Goal: Transaction & Acquisition: Purchase product/service

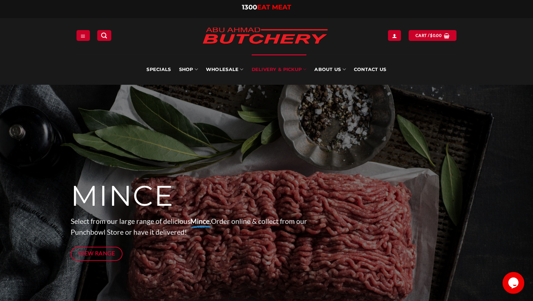
click at [284, 69] on link "Delivery & Pickup" at bounding box center [278, 69] width 55 height 30
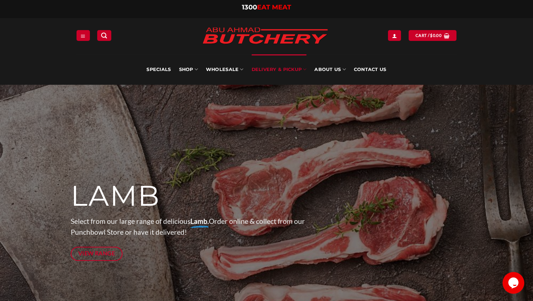
click at [284, 69] on link "Delivery & Pickup" at bounding box center [278, 69] width 55 height 30
click at [288, 75] on link "Delivery & Pickup" at bounding box center [278, 69] width 55 height 30
click at [287, 75] on link "Delivery & Pickup" at bounding box center [278, 69] width 55 height 30
click at [288, 69] on link "Delivery & Pickup" at bounding box center [278, 69] width 55 height 30
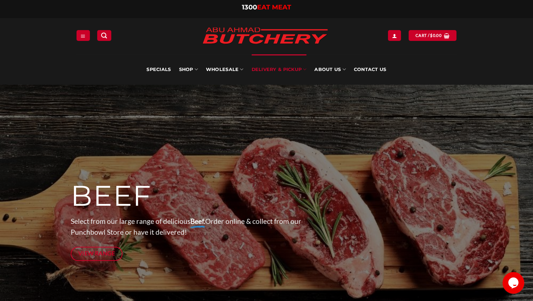
click at [287, 68] on link "Delivery & Pickup" at bounding box center [278, 69] width 55 height 30
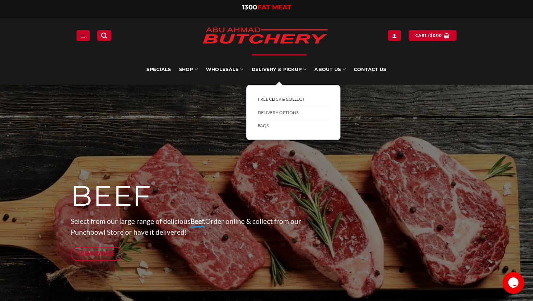
click at [285, 100] on link "FREE Click & Collect" at bounding box center [293, 99] width 71 height 13
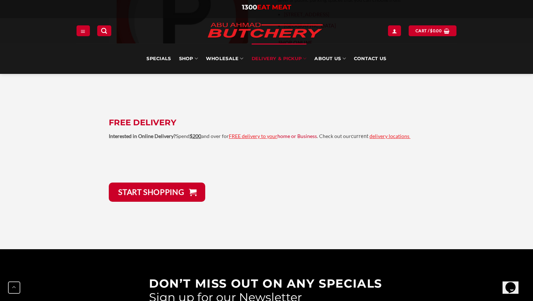
scroll to position [1637, 0]
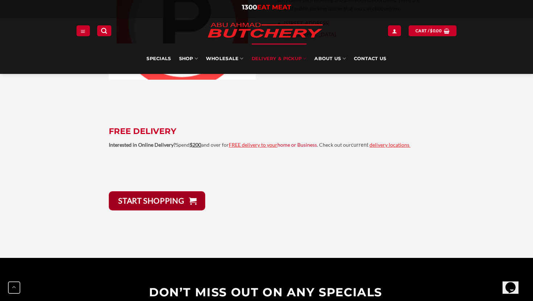
click at [170, 201] on link "START Shopping" at bounding box center [157, 200] width 96 height 19
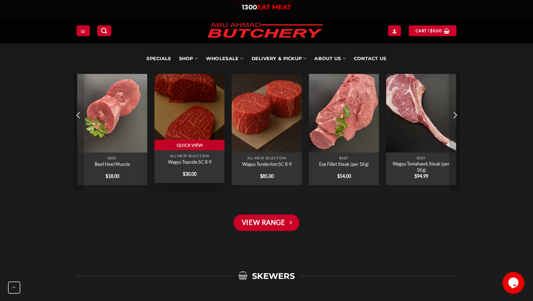
scroll to position [767, 0]
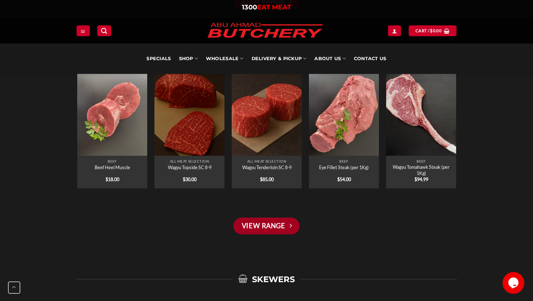
click at [283, 227] on link "View Range" at bounding box center [266, 226] width 66 height 17
click at [277, 224] on link "View Range" at bounding box center [266, 226] width 66 height 17
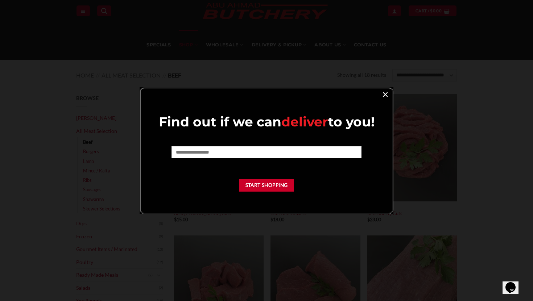
click at [388, 92] on link "×" at bounding box center [385, 94] width 11 height 10
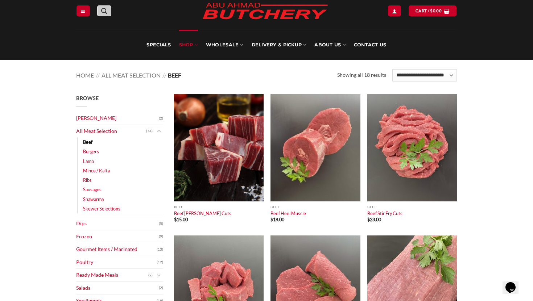
click at [105, 12] on icon "Search" at bounding box center [104, 11] width 6 height 7
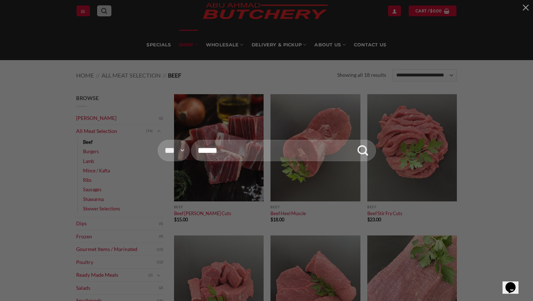
type input "*"
type input "*****"
click at [351, 137] on button "Submit" at bounding box center [362, 151] width 22 height 28
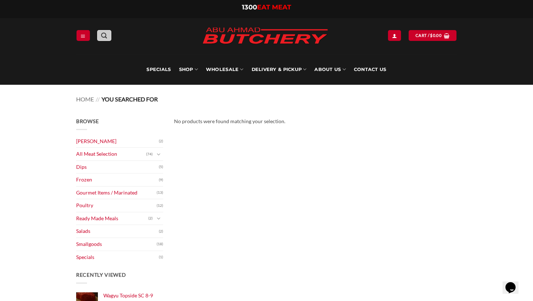
click at [106, 35] on icon "Search" at bounding box center [104, 35] width 6 height 7
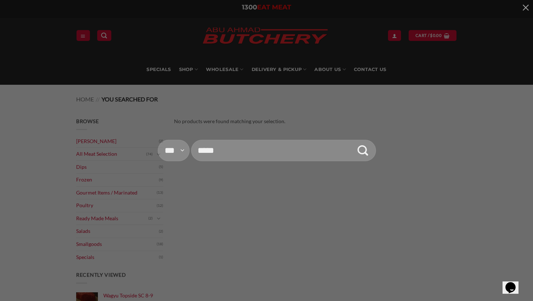
click at [253, 152] on input "*****" at bounding box center [283, 150] width 185 height 21
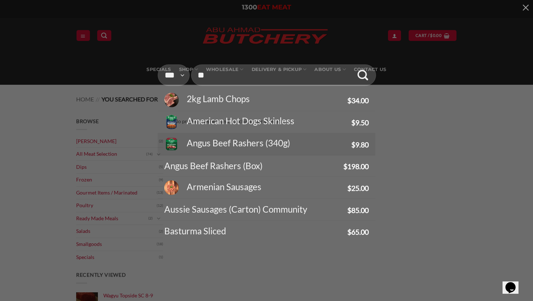
type input "*"
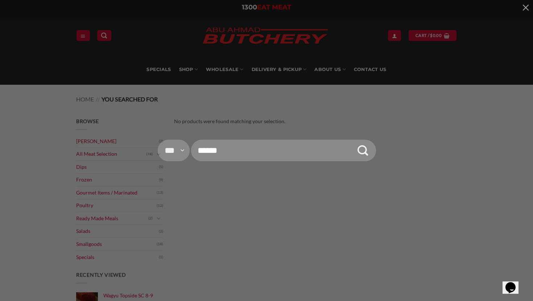
click at [4, 163] on div "**********" at bounding box center [266, 150] width 533 height 301
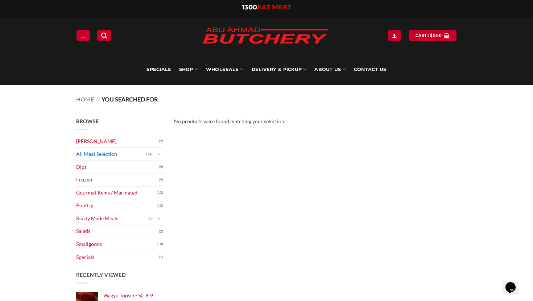
click at [112, 158] on link "All Meat Selection" at bounding box center [111, 154] width 70 height 13
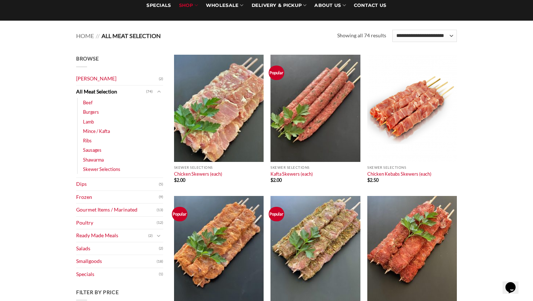
scroll to position [80, 0]
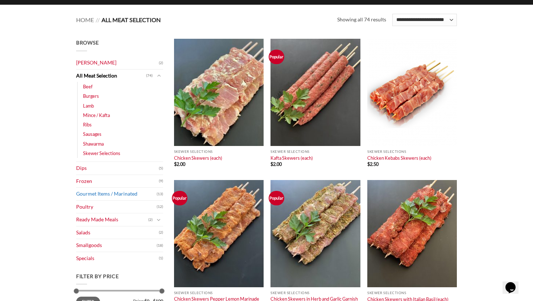
click at [126, 193] on link "Gourmet Items / Marinated" at bounding box center [116, 194] width 80 height 13
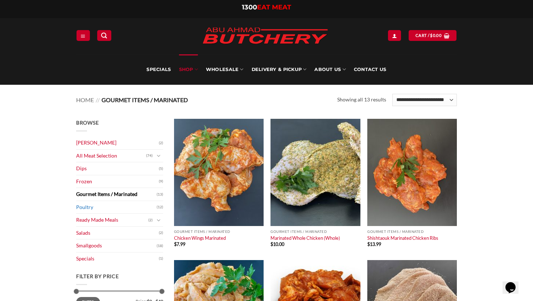
click at [116, 210] on link "Poultry" at bounding box center [116, 207] width 80 height 13
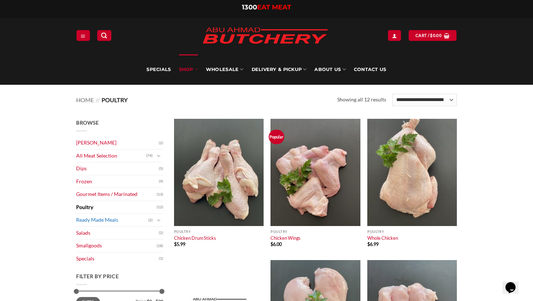
click at [120, 216] on link "Ready Made Meals" at bounding box center [112, 220] width 72 height 13
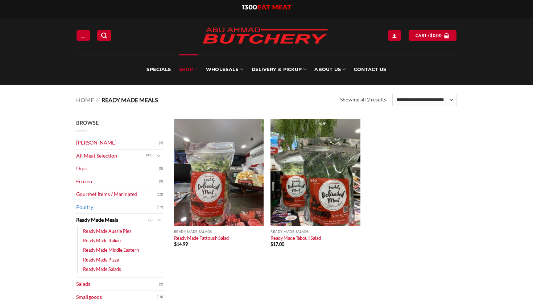
click at [118, 210] on link "Poultry" at bounding box center [116, 207] width 80 height 13
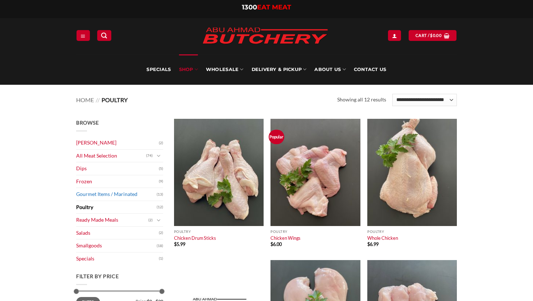
click at [114, 193] on link "Gourmet Items / Marinated" at bounding box center [116, 194] width 80 height 13
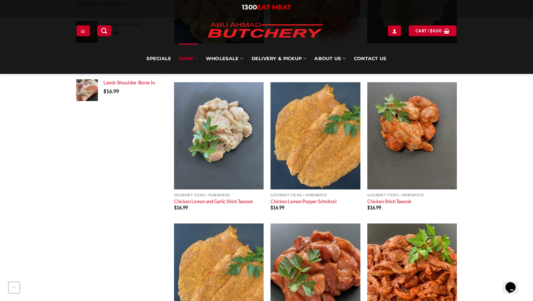
scroll to position [320, 0]
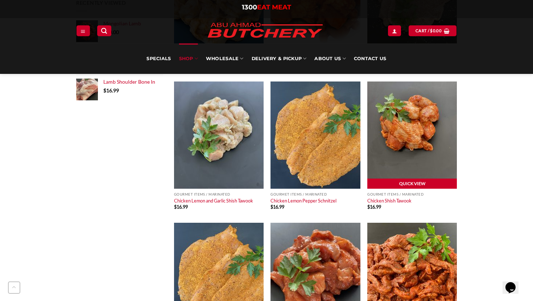
click at [411, 183] on link "Quick View" at bounding box center [411, 184] width 89 height 11
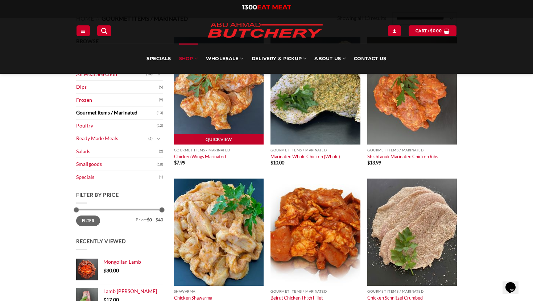
scroll to position [47, 0]
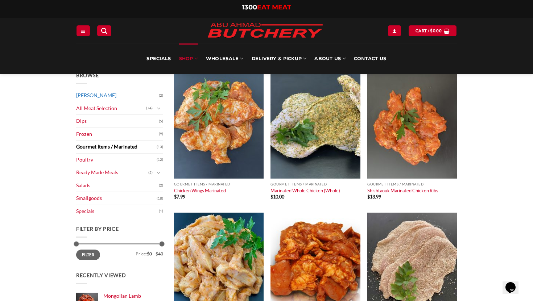
click at [114, 93] on link "[PERSON_NAME]" at bounding box center [117, 95] width 83 height 13
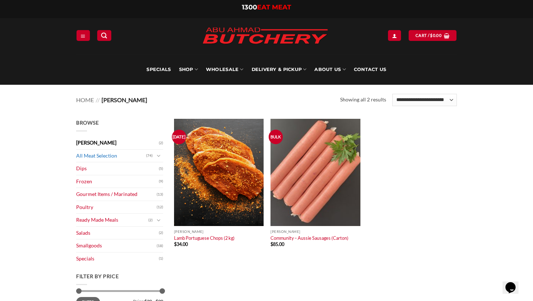
click at [138, 153] on link "All Meat Selection" at bounding box center [111, 156] width 70 height 13
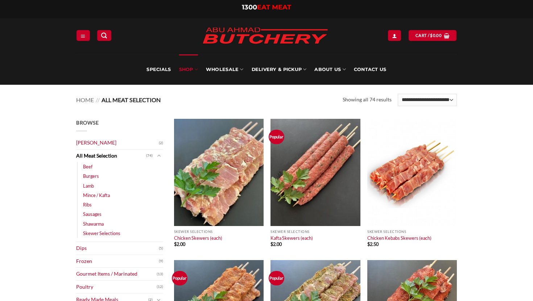
click at [138, 153] on link "All Meat Selection" at bounding box center [111, 156] width 70 height 13
click at [88, 179] on link "Burgers" at bounding box center [91, 175] width 16 height 9
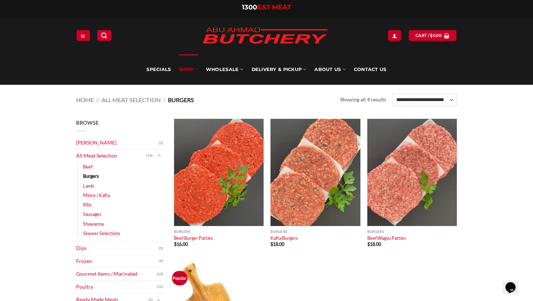
click at [94, 186] on li "Lamb (28)" at bounding box center [123, 185] width 80 height 9
click at [88, 186] on link "Lamb" at bounding box center [88, 185] width 11 height 9
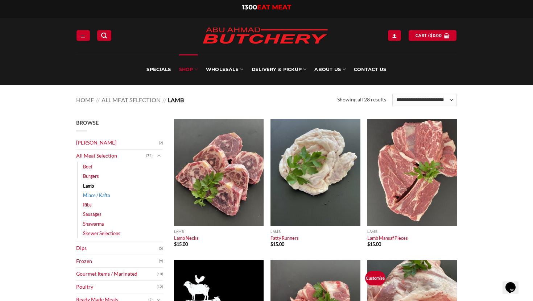
click at [101, 197] on link "Mince / Kafta" at bounding box center [96, 195] width 27 height 9
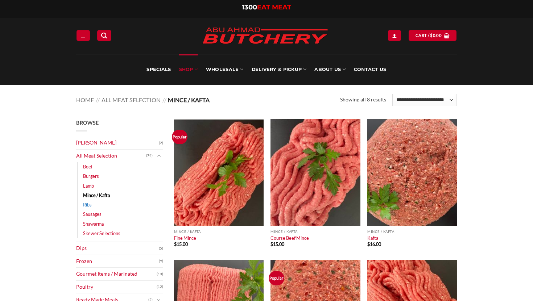
click at [88, 206] on link "Ribs" at bounding box center [87, 204] width 9 height 9
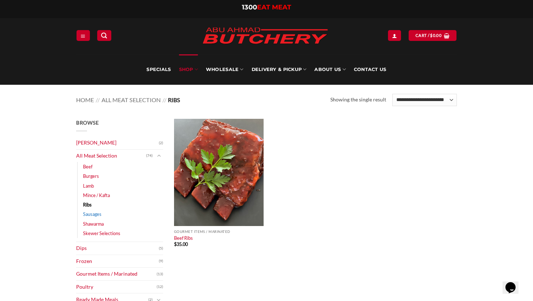
click at [98, 216] on link "Sausages" at bounding box center [92, 213] width 18 height 9
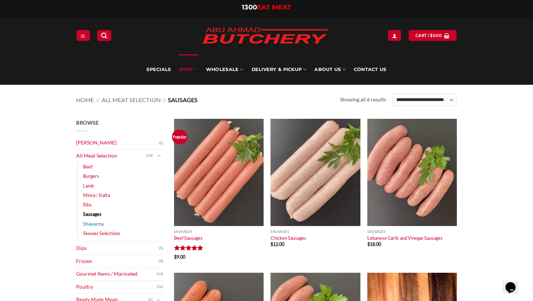
click at [100, 222] on link "Shawarma" at bounding box center [93, 223] width 21 height 9
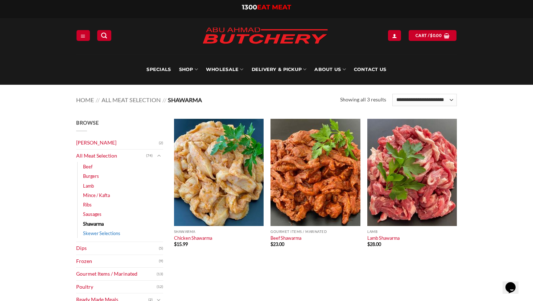
click at [103, 232] on link "Skewer Selections" at bounding box center [101, 233] width 37 height 9
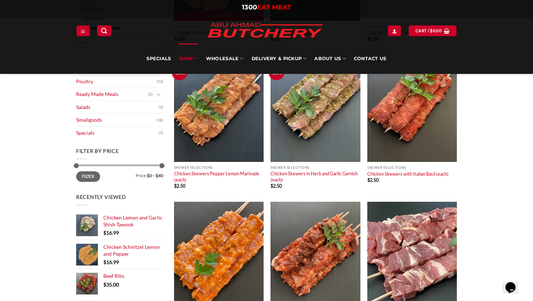
scroll to position [203, 0]
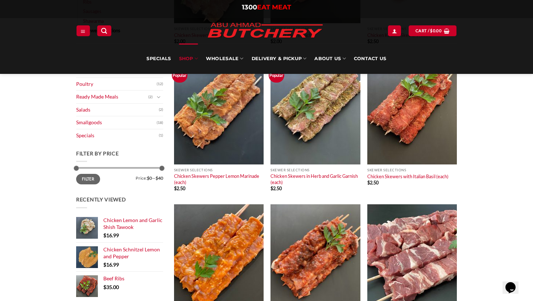
click at [120, 203] on span "Recently Viewed" at bounding box center [101, 199] width 50 height 6
click at [144, 203] on aside "Recently Viewed Chicken Lemon and Garlic Shish Tawook $ 16.99 Chicken Schnitzel…" at bounding box center [119, 248] width 87 height 105
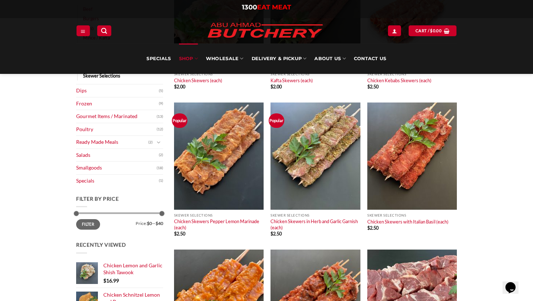
scroll to position [105, 0]
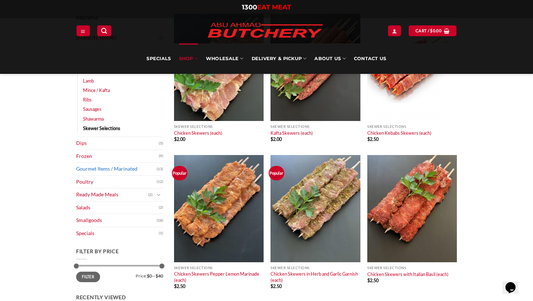
click at [127, 169] on link "Gourmet Items / Marinated" at bounding box center [116, 169] width 80 height 13
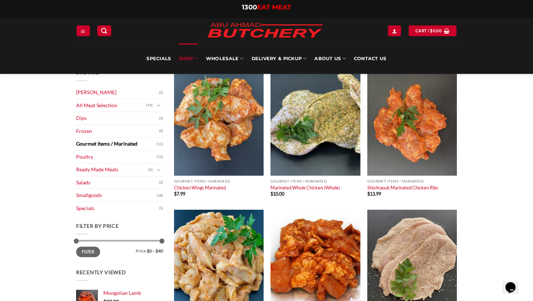
scroll to position [50, 0]
